Goal: Task Accomplishment & Management: Use online tool/utility

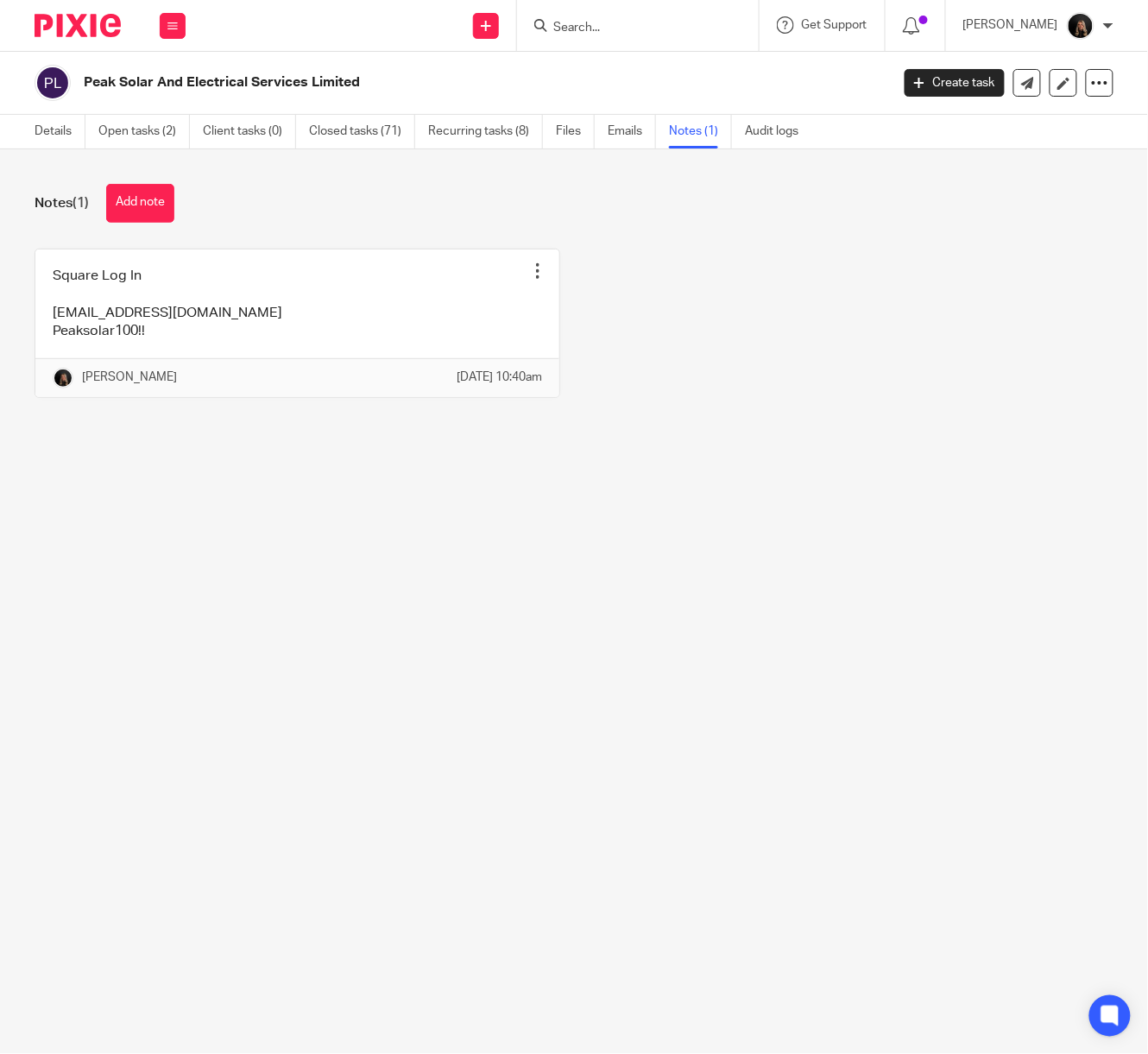
click at [103, 34] on img at bounding box center [77, 25] width 87 height 23
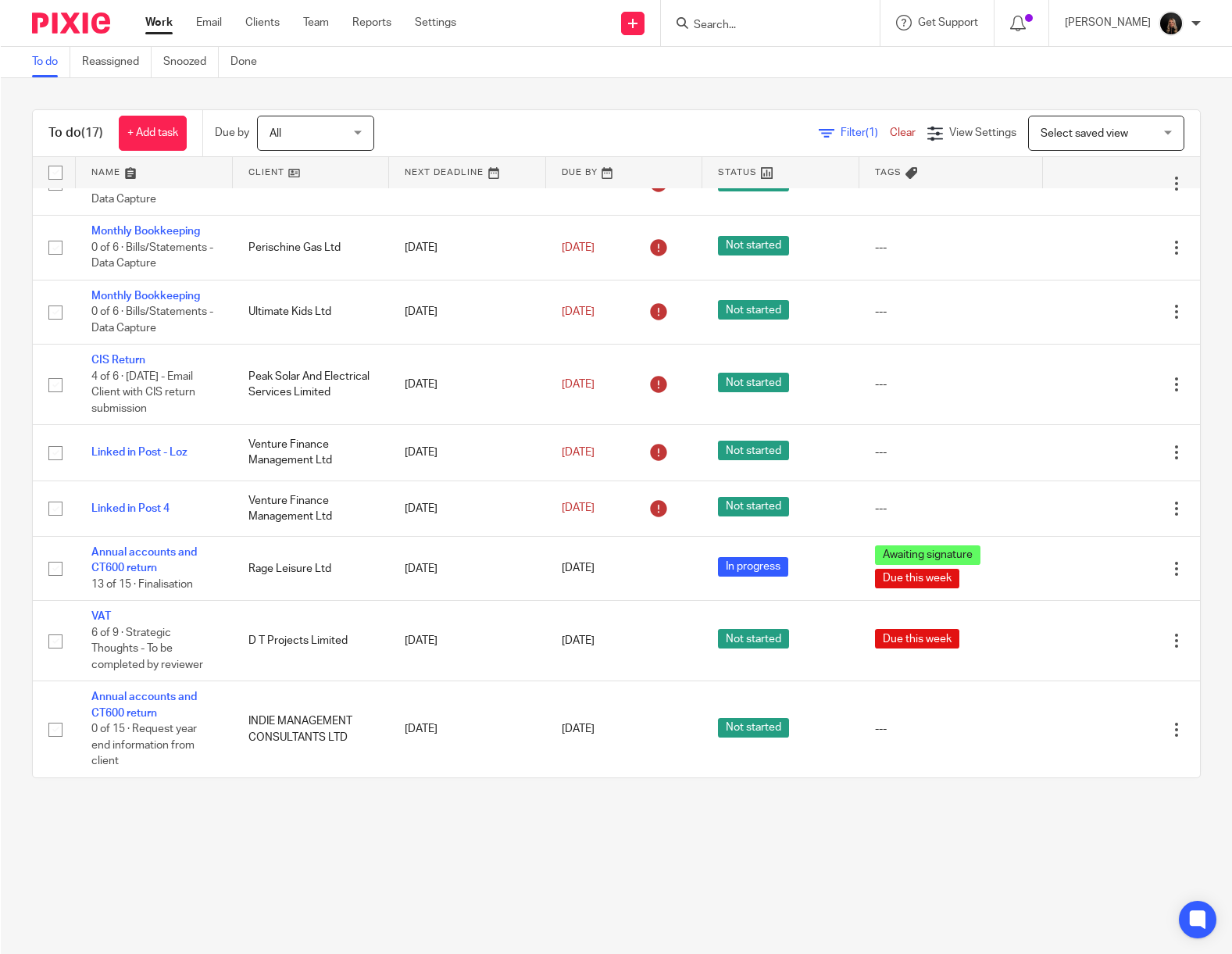
scroll to position [722, 0]
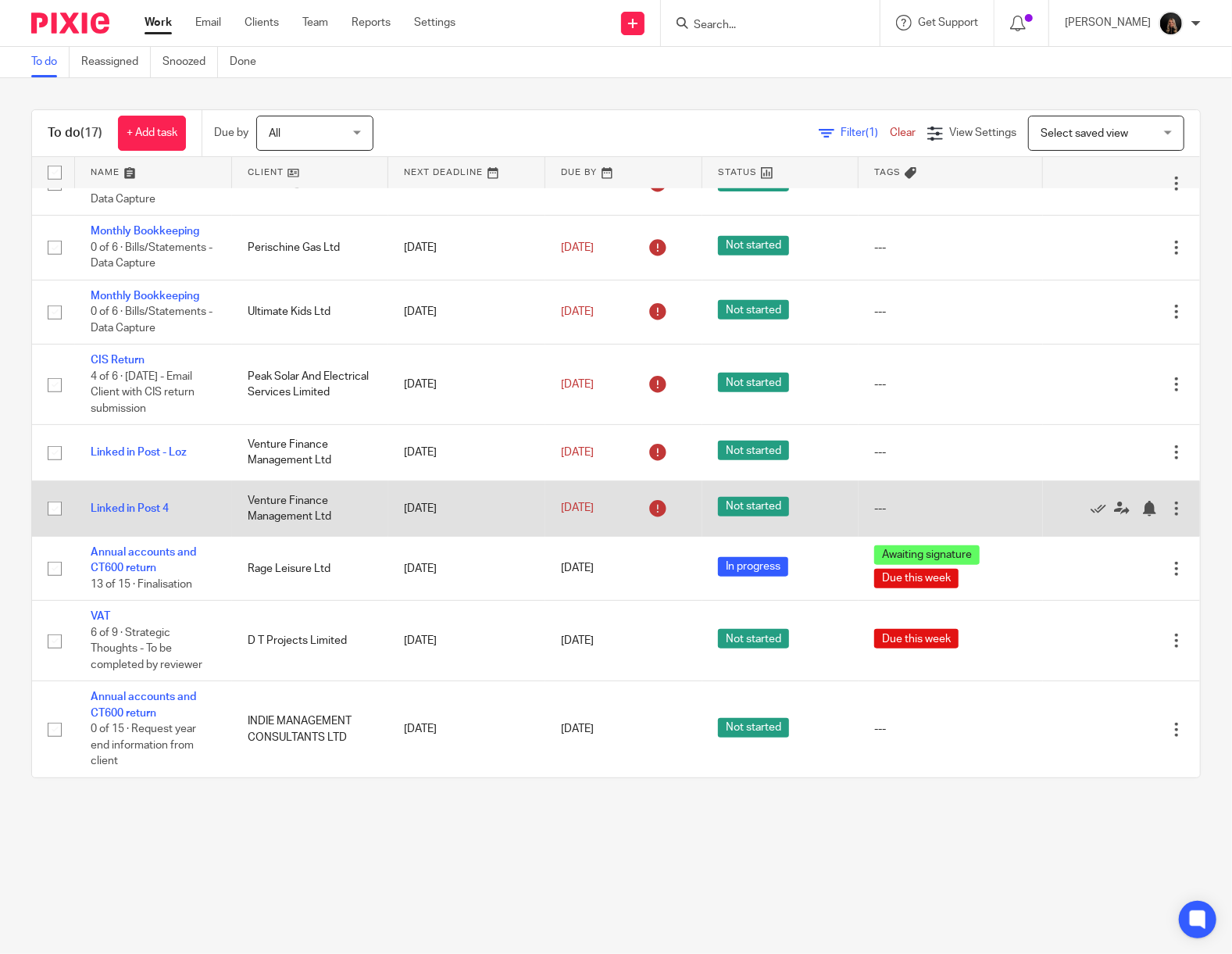
click at [1038, 510] on div at bounding box center [1176, 509] width 16 height 16
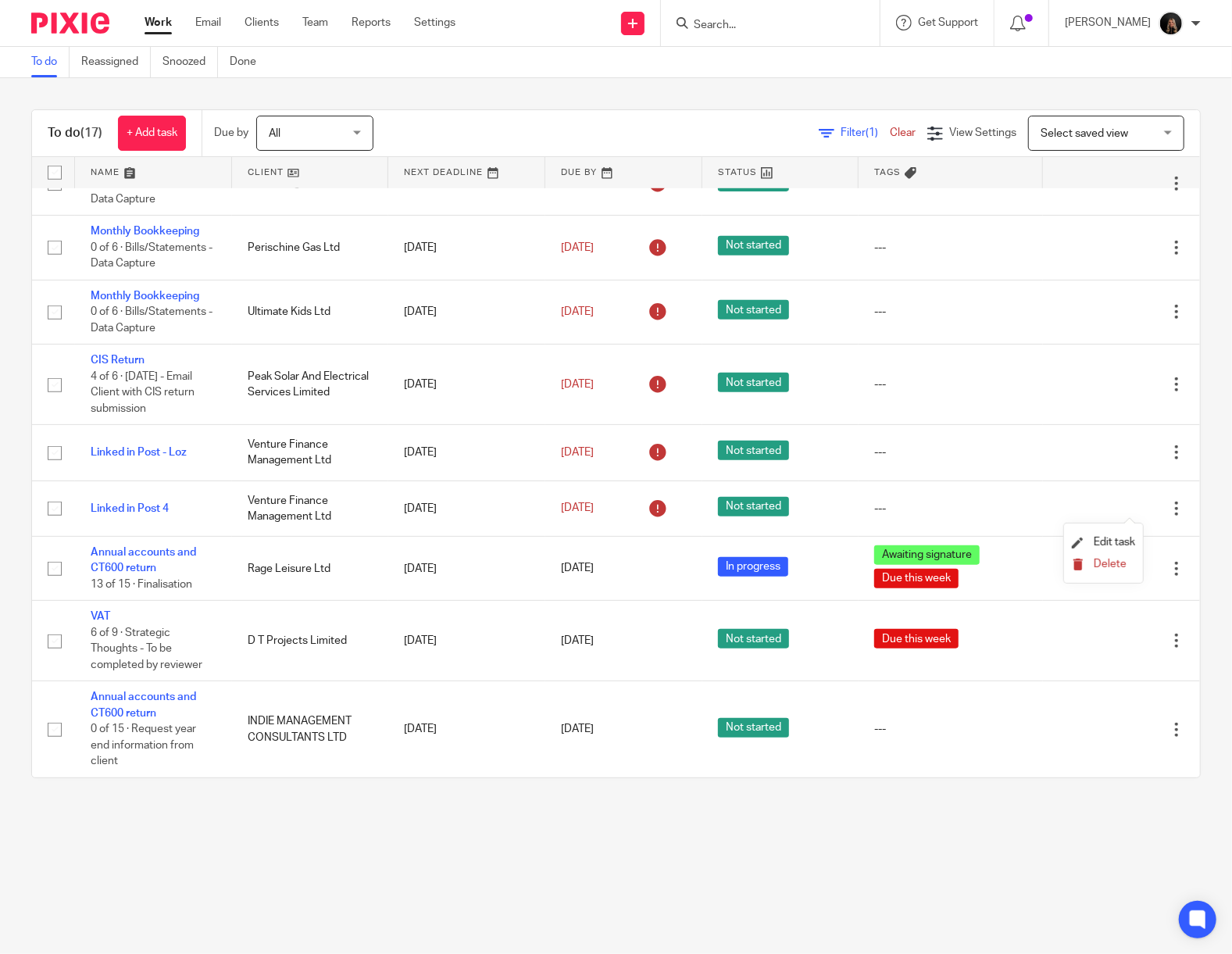
click at [1038, 569] on button "Delete" at bounding box center [1103, 564] width 63 height 12
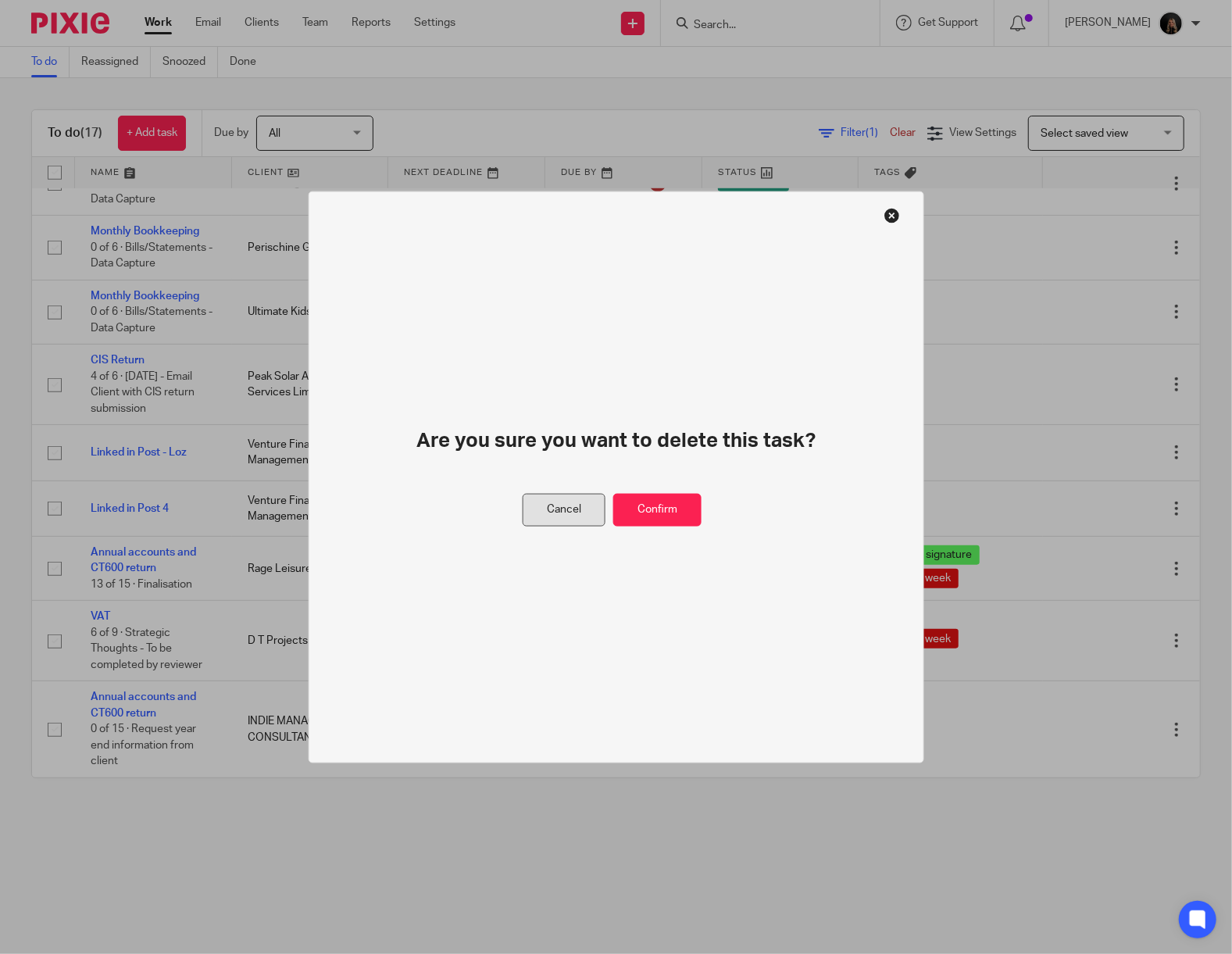
click at [556, 514] on button "Cancel" at bounding box center [564, 510] width 83 height 34
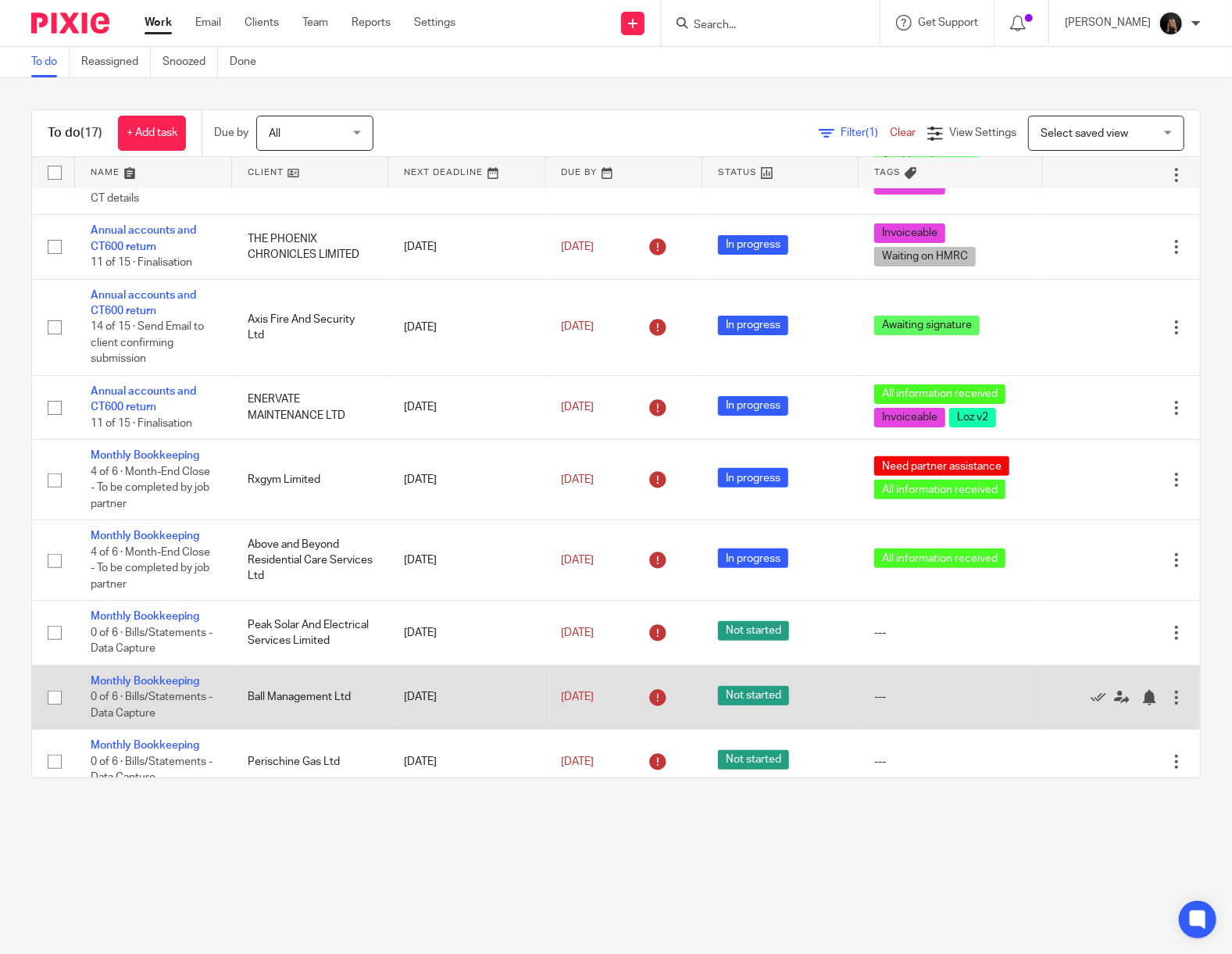
scroll to position [722, 0]
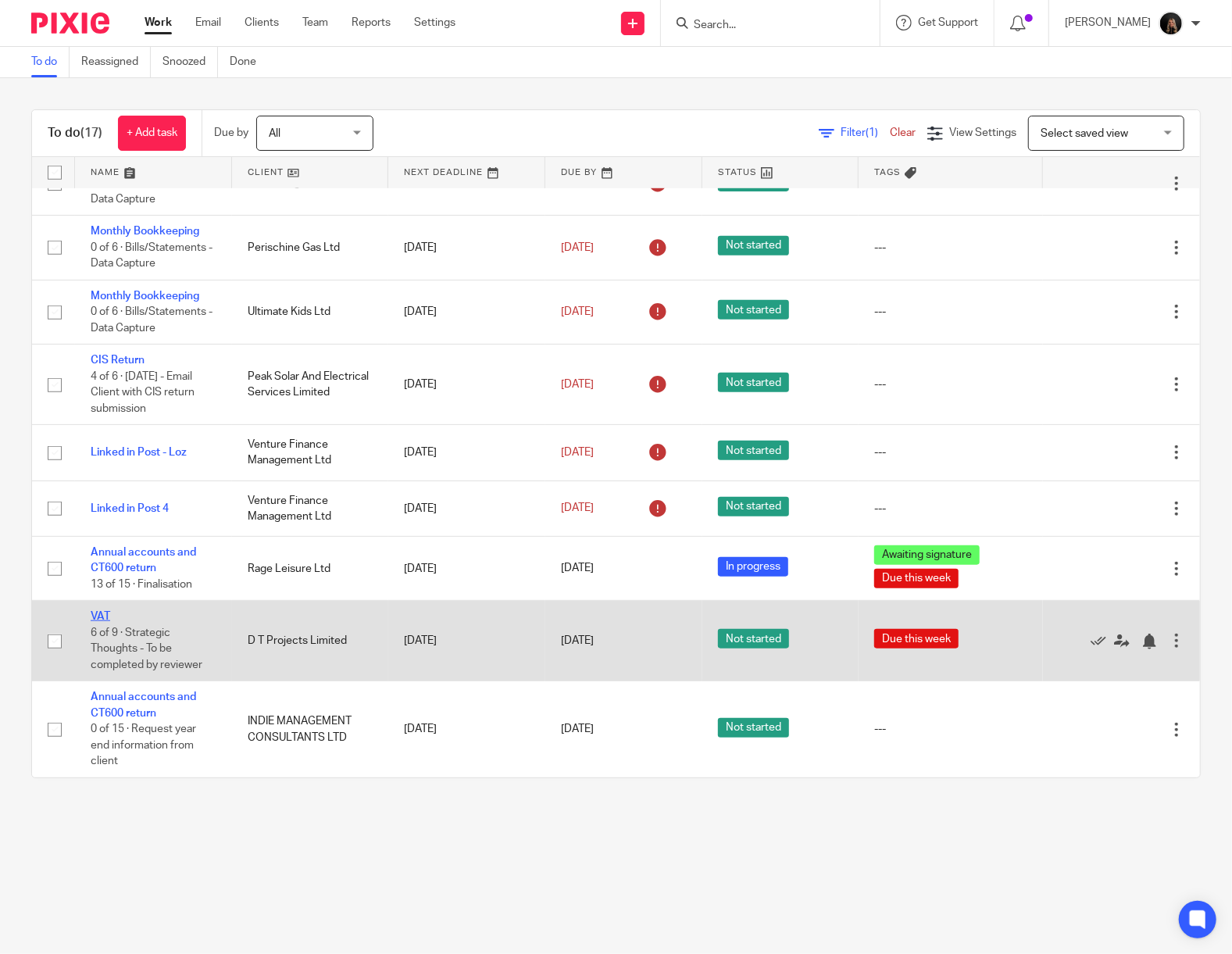
click at [97, 613] on link "VAT" at bounding box center [101, 616] width 19 height 11
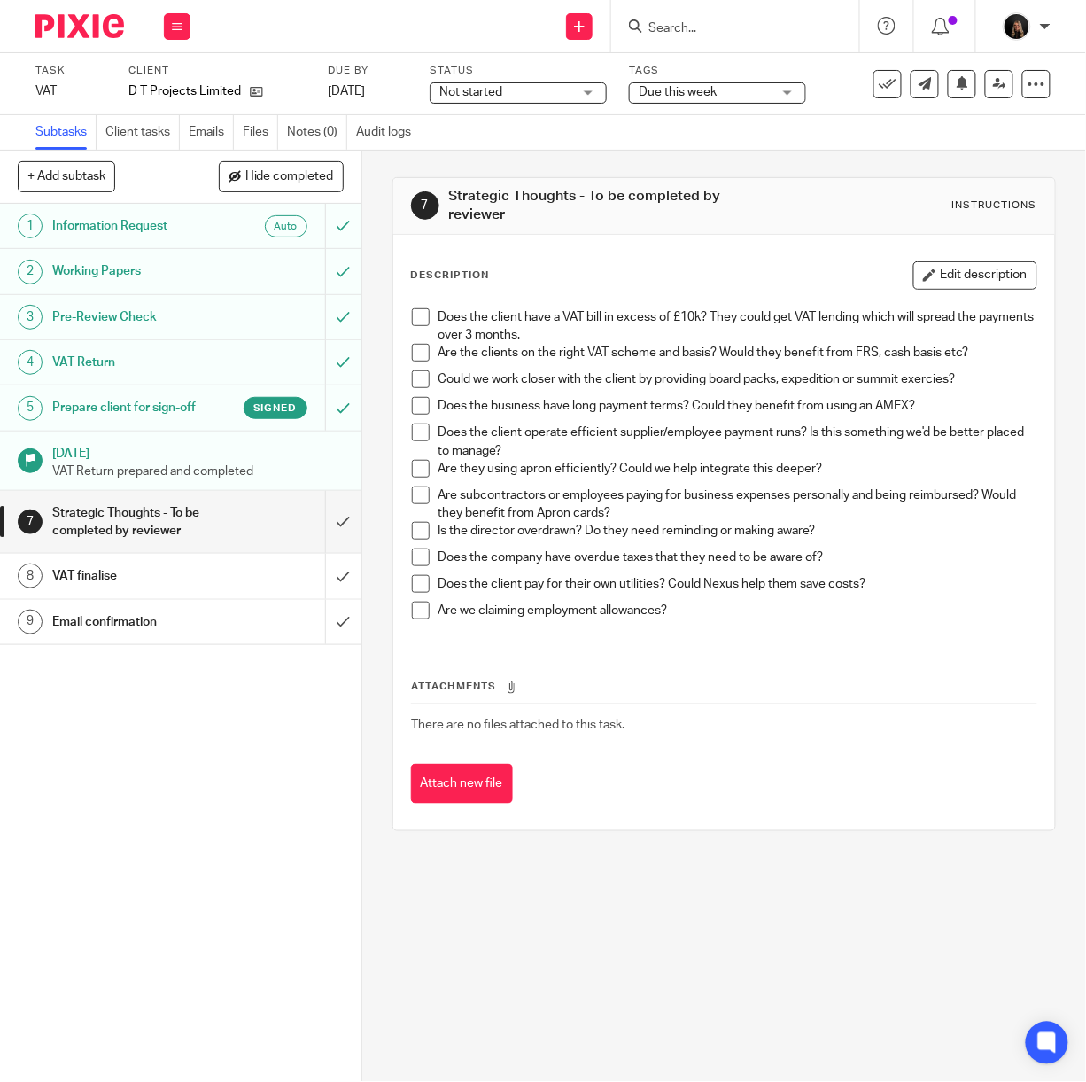
click at [94, 26] on img at bounding box center [79, 26] width 89 height 24
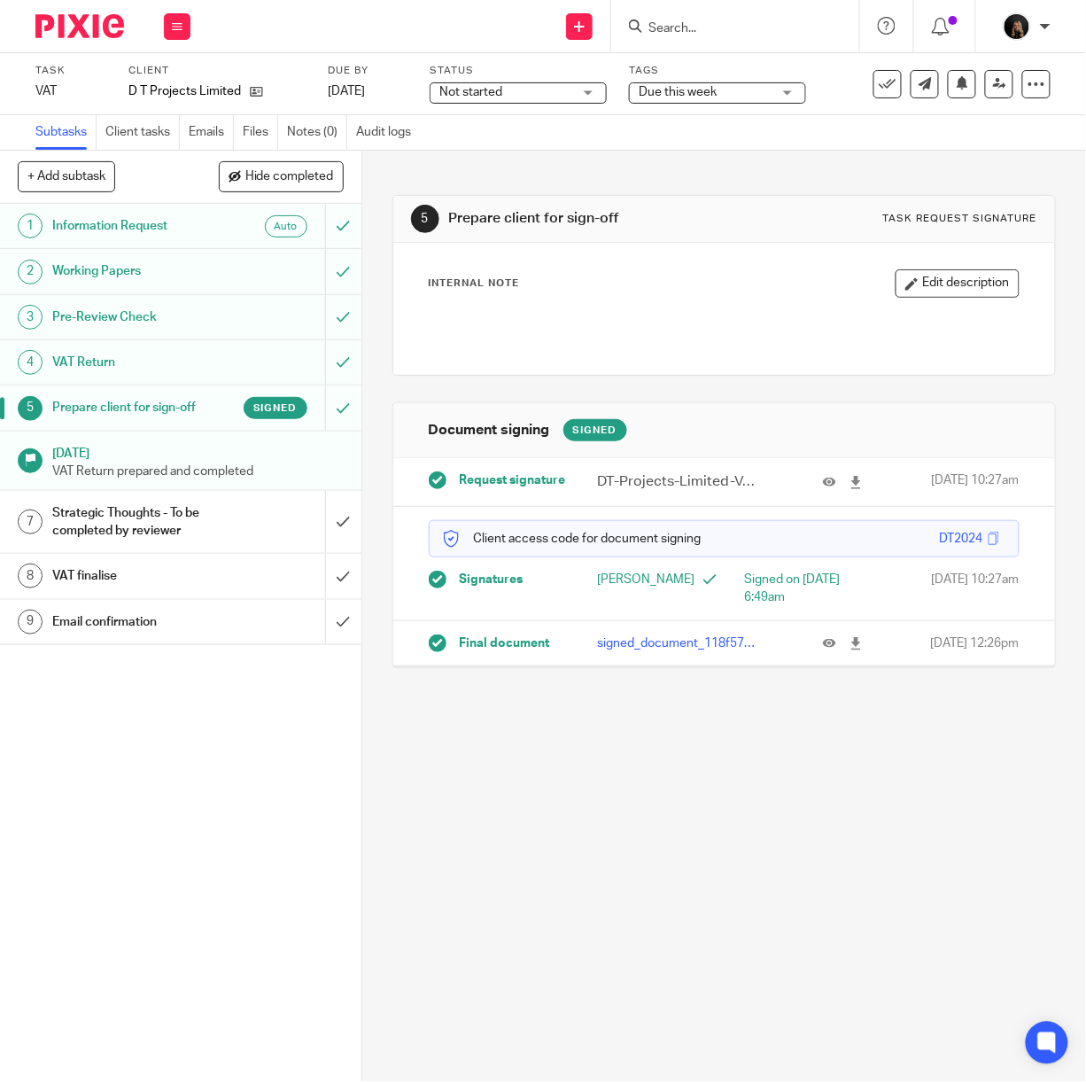
drag, startPoint x: 602, startPoint y: 843, endPoint x: 734, endPoint y: 68, distance: 786.3
click at [602, 843] on div "5 Prepare client for sign-off Task request signature Internal Note Edit descrip…" at bounding box center [724, 616] width 724 height 931
click at [323, 518] on input "submit" at bounding box center [180, 522] width 361 height 63
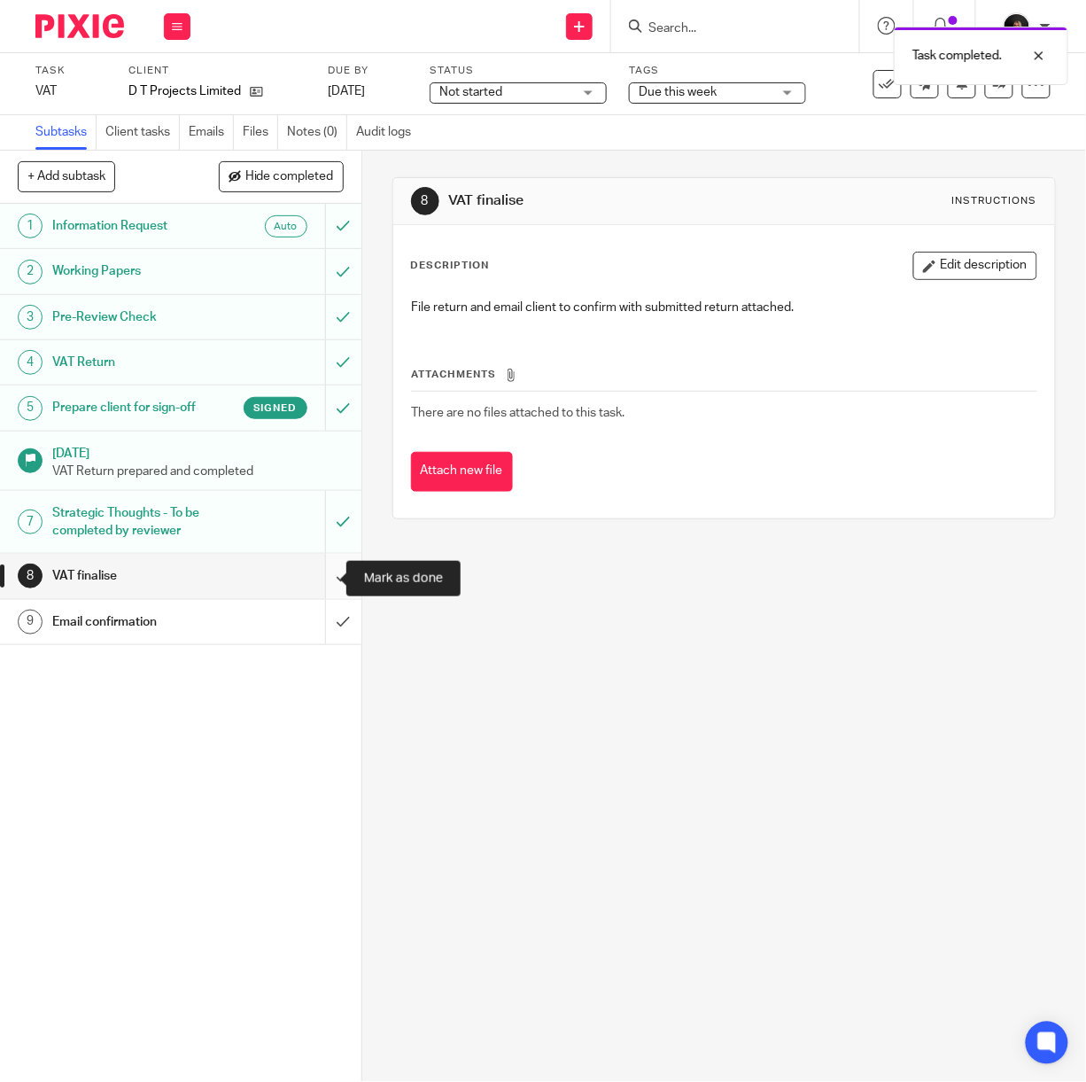
click at [330, 592] on input "submit" at bounding box center [180, 576] width 361 height 44
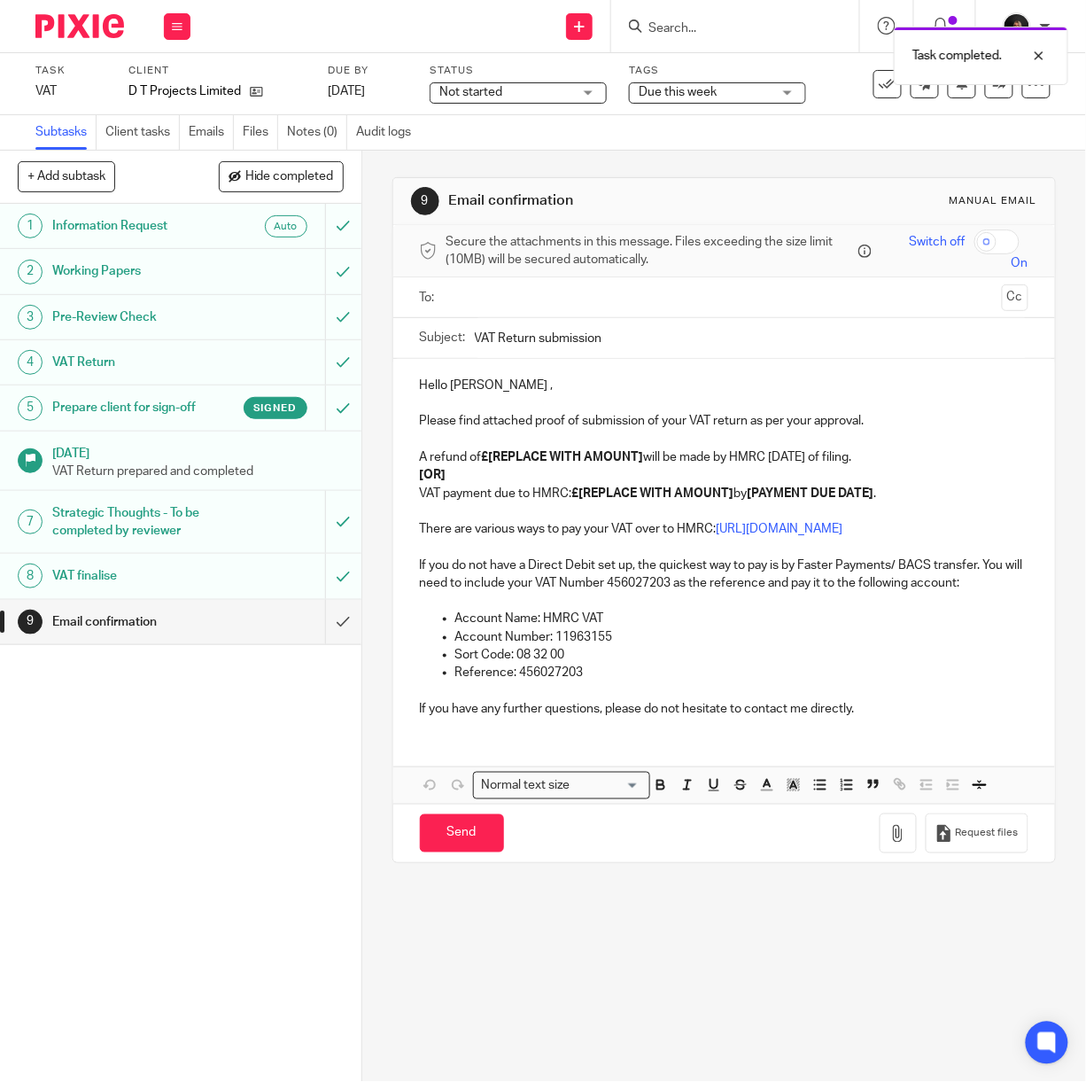
click at [476, 305] on input "text" at bounding box center [724, 297] width 542 height 20
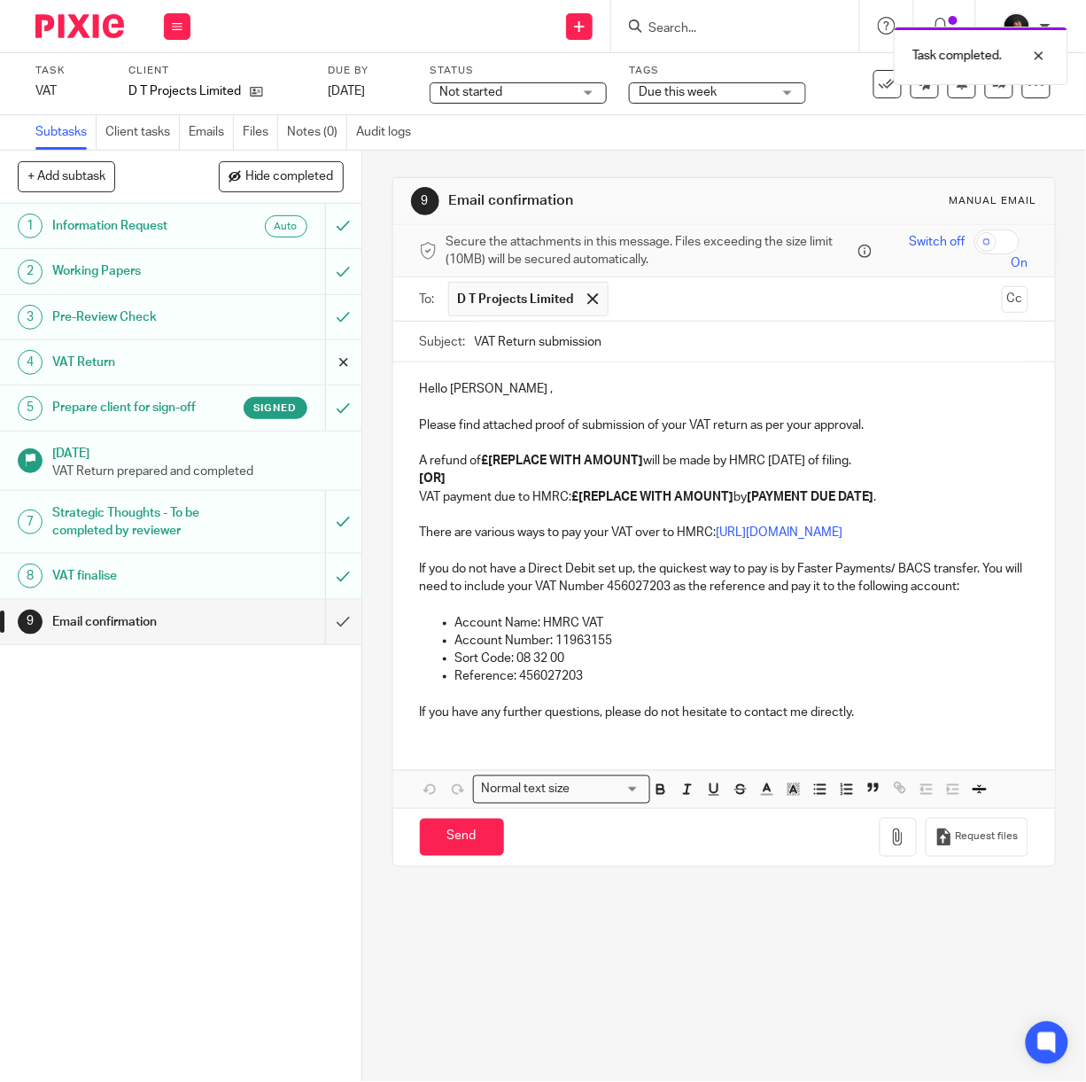
drag, startPoint x: 512, startPoint y: 388, endPoint x: 306, endPoint y: 377, distance: 206.7
click at [315, 383] on div "+ Add subtask Hide completed Cancel + Add 1 Information Request Auto 2 Working …" at bounding box center [543, 616] width 1086 height 931
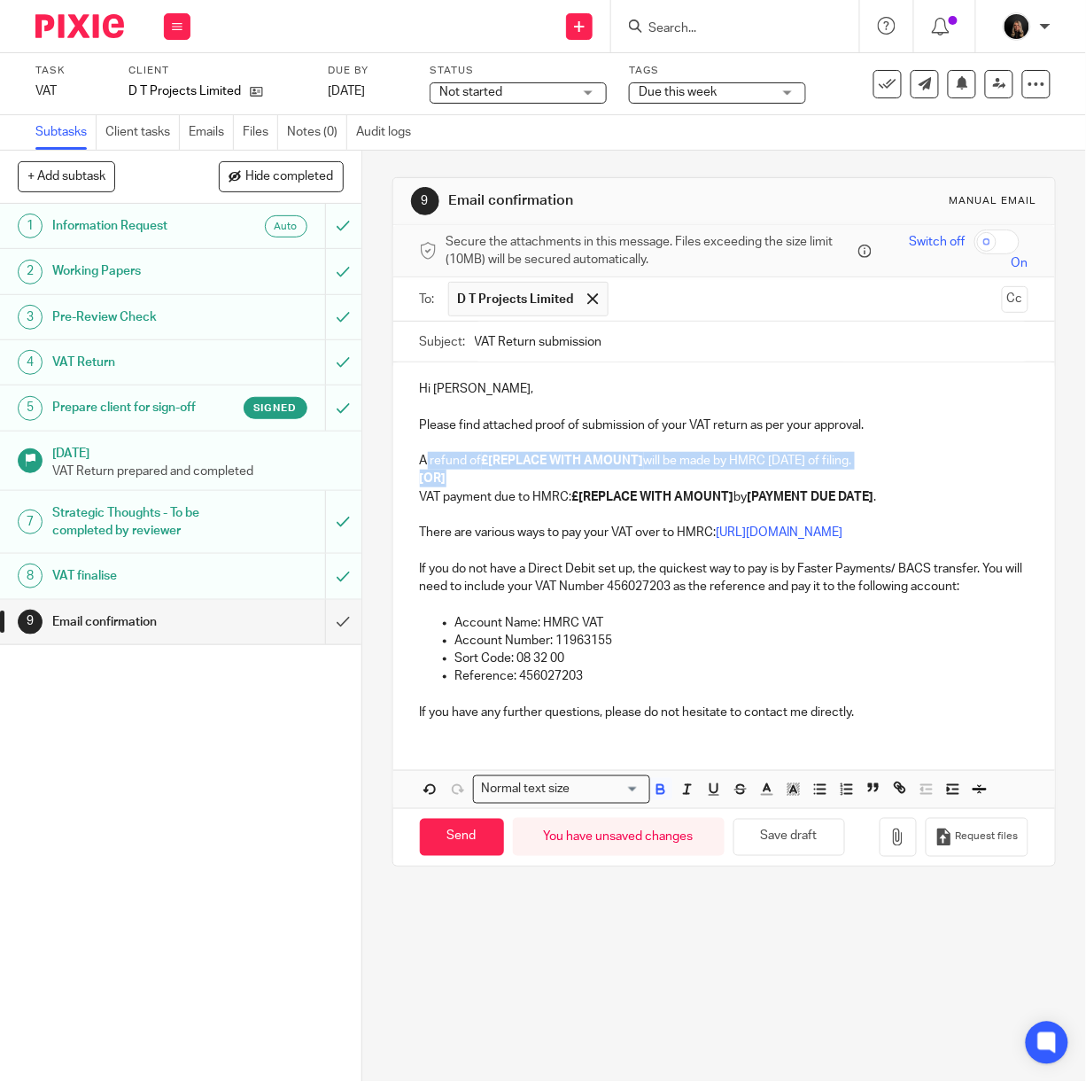
drag, startPoint x: 472, startPoint y: 484, endPoint x: 419, endPoint y: 464, distance: 56.6
click at [419, 464] on div "Hi [PERSON_NAME], Please find attached proof of submission of your VAT return a…" at bounding box center [724, 548] width 662 height 372
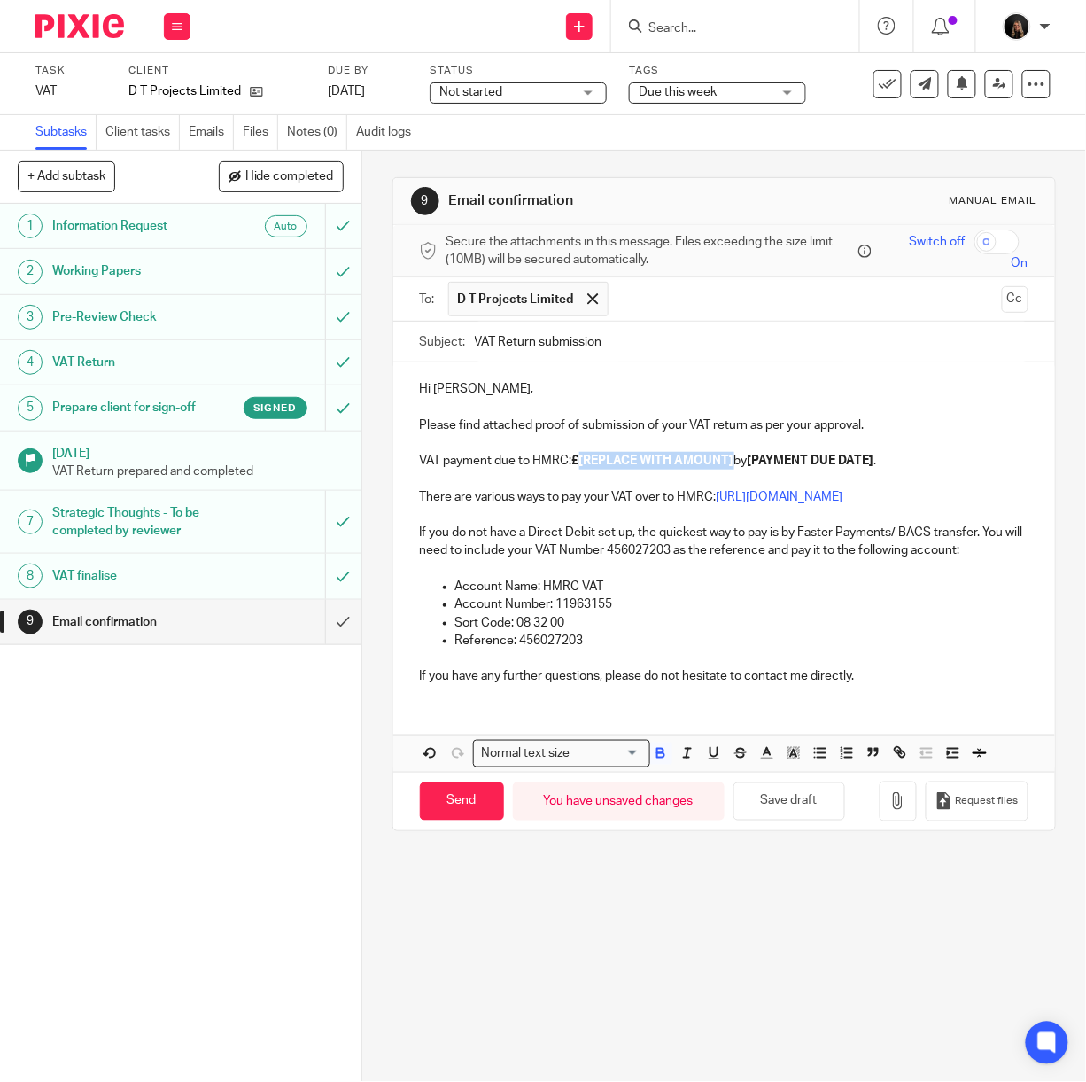
drag, startPoint x: 728, startPoint y: 458, endPoint x: 575, endPoint y: 455, distance: 153.3
click at [575, 455] on strong "£[REPLACE WITH AMOUNT]" at bounding box center [653, 460] width 162 height 12
drag, startPoint x: 780, startPoint y: 458, endPoint x: 645, endPoint y: 470, distance: 136.0
click at [645, 470] on p "VAT payment due to HMRC: £1,843.77 by [PAYMENT DUE DATE] ." at bounding box center [724, 461] width 609 height 18
click at [679, 468] on p "VAT payment due to HMRC: £1,843.77 by" at bounding box center [724, 461] width 609 height 18
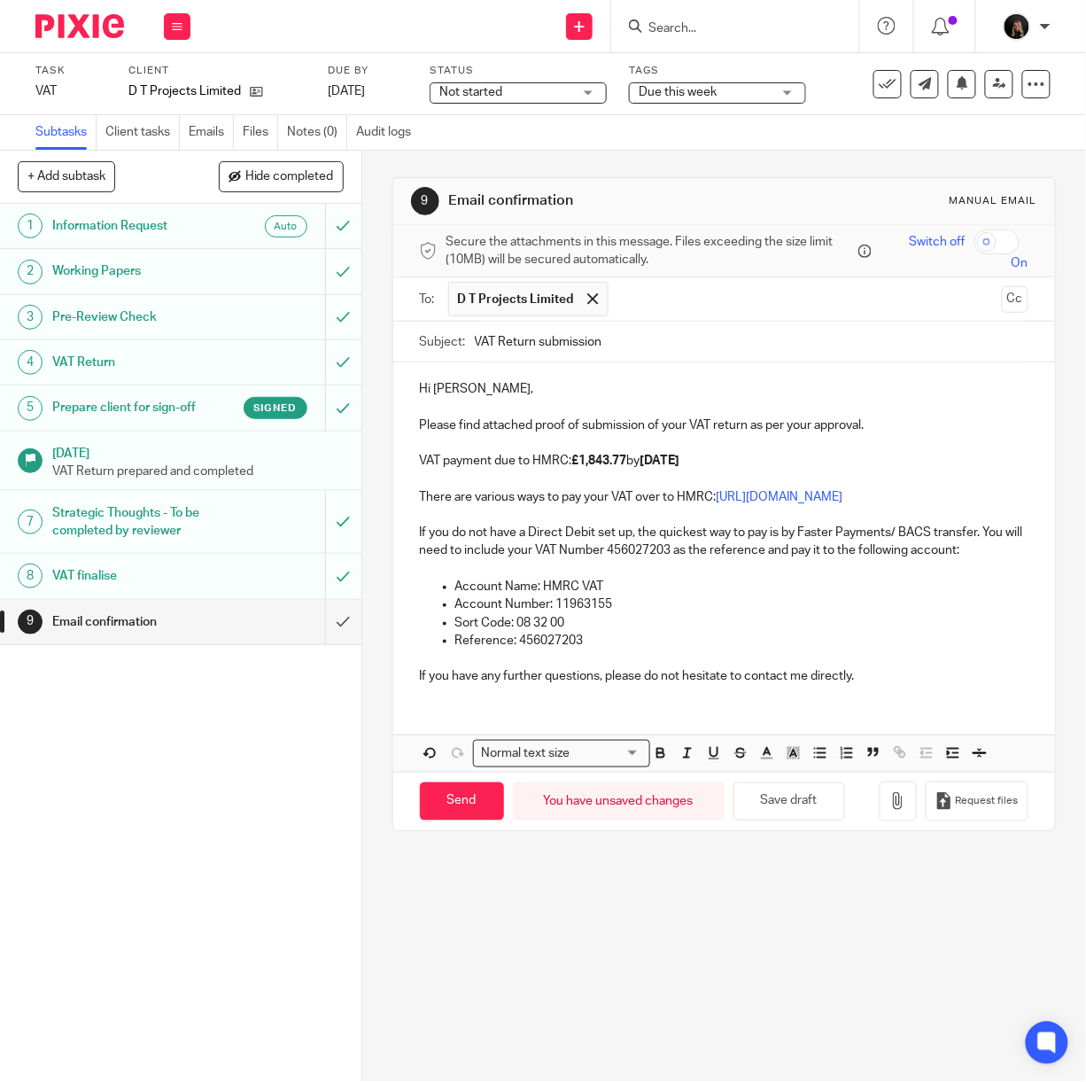
click at [718, 555] on p "If you do not have a Direct Debit set up, the quickest way to pay is by Faster …" at bounding box center [724, 542] width 609 height 36
click at [889, 810] on icon "button" at bounding box center [898, 801] width 18 height 18
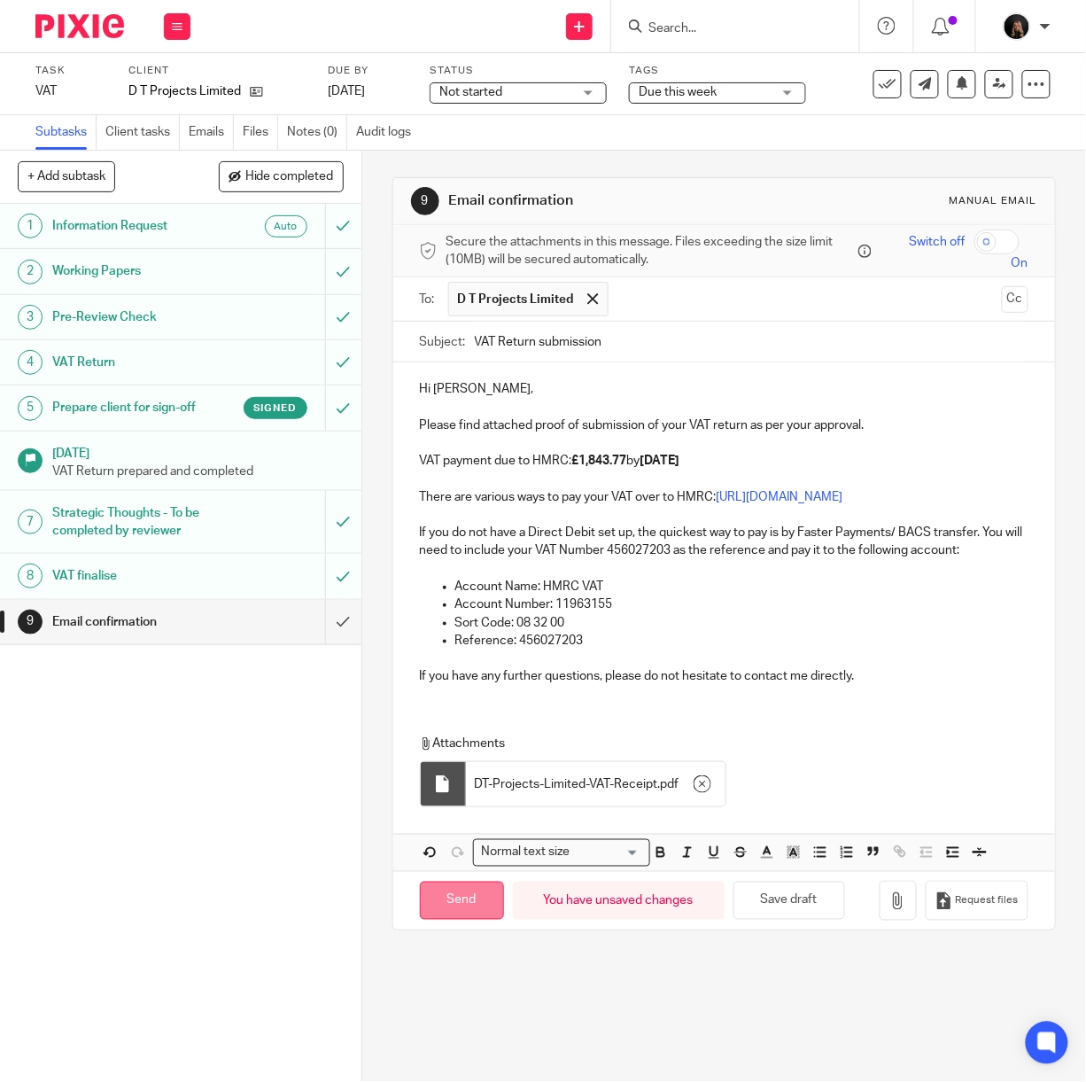
click at [462, 918] on input "Send" at bounding box center [462, 900] width 84 height 38
type input "Sent"
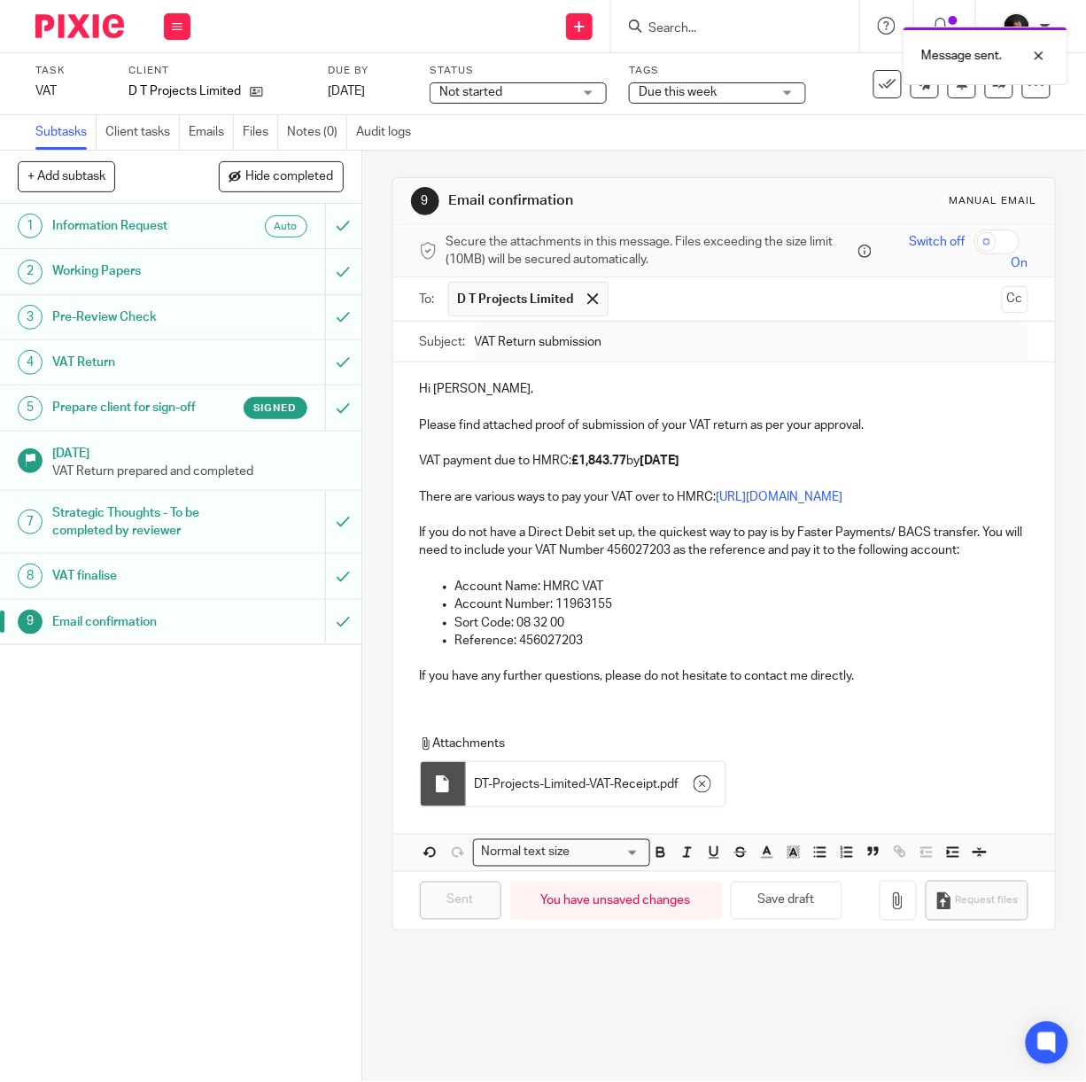
click at [61, 35] on img at bounding box center [79, 26] width 89 height 24
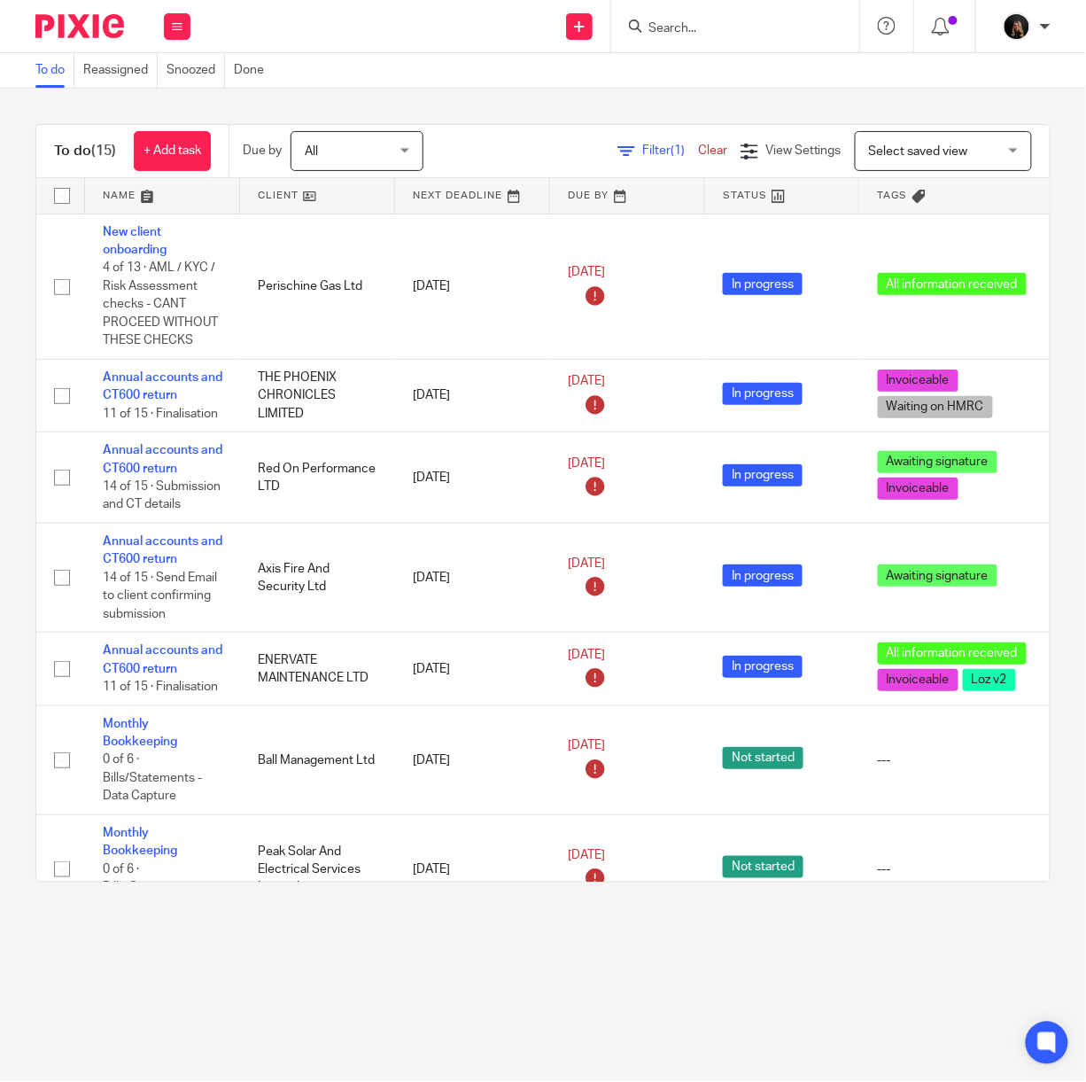
click at [812, 968] on main "To do Reassigned Snoozed Done To do (15) + Add task Due by All All [DATE] [DATE…" at bounding box center [543, 541] width 1086 height 1082
click at [597, 1040] on main "To do Reassigned Snoozed Done To do (15) + Add task Due by All All [DATE] [DATE…" at bounding box center [543, 541] width 1086 height 1082
click at [90, 22] on img at bounding box center [79, 26] width 89 height 24
